Goal: Information Seeking & Learning: Understand process/instructions

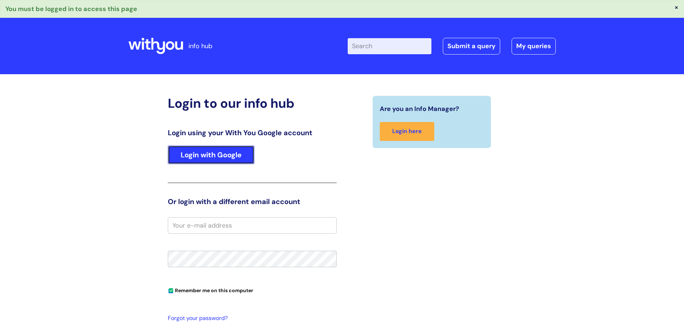
click at [229, 155] on link "Login with Google" at bounding box center [211, 154] width 87 height 19
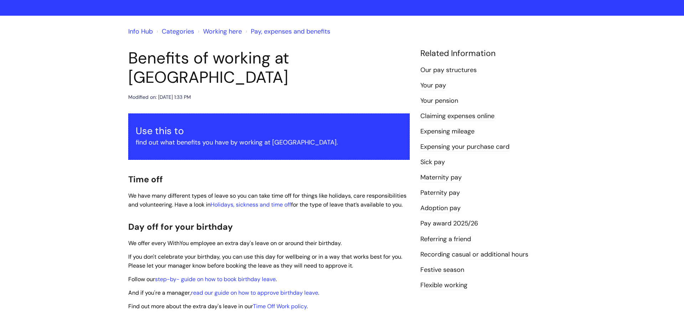
scroll to position [33, 0]
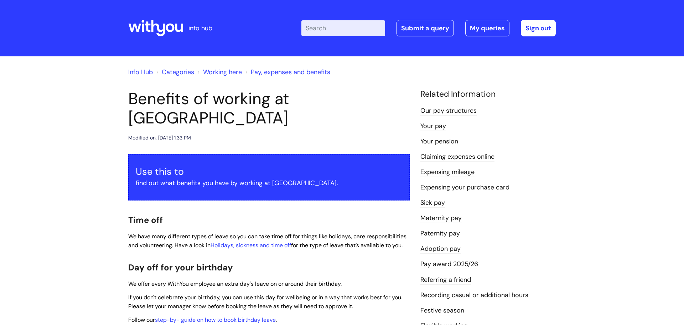
scroll to position [682, 0]
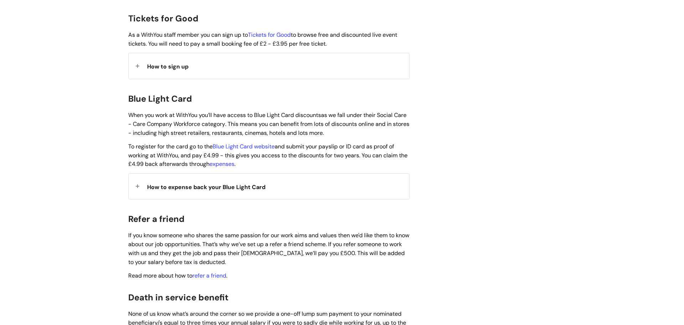
click at [211, 181] on strong "How to expense back your Blue Light Card" at bounding box center [206, 186] width 118 height 11
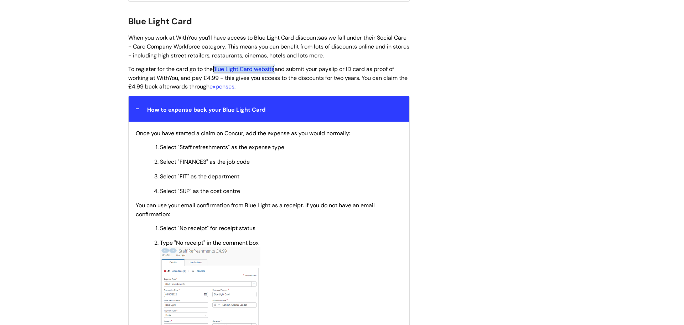
scroll to position [750, 0]
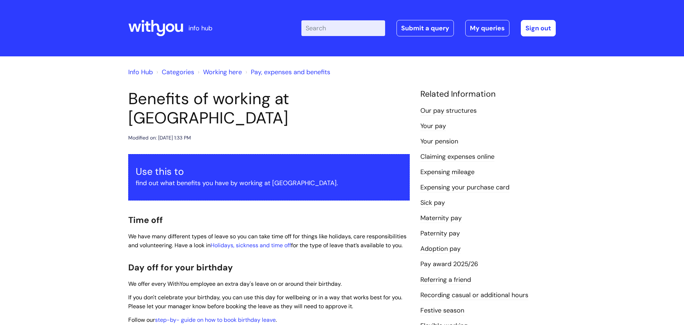
scroll to position [750, 0]
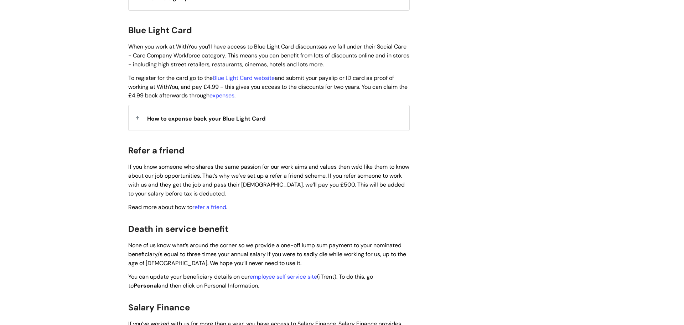
click at [220, 115] on span "How to expense back your Blue Light Card" at bounding box center [206, 118] width 118 height 7
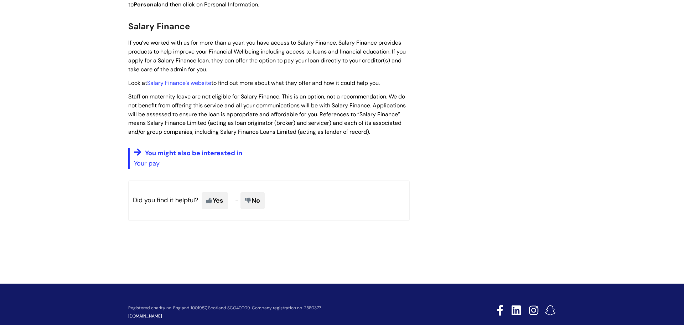
scroll to position [1579, 0]
